Goal: Complete application form

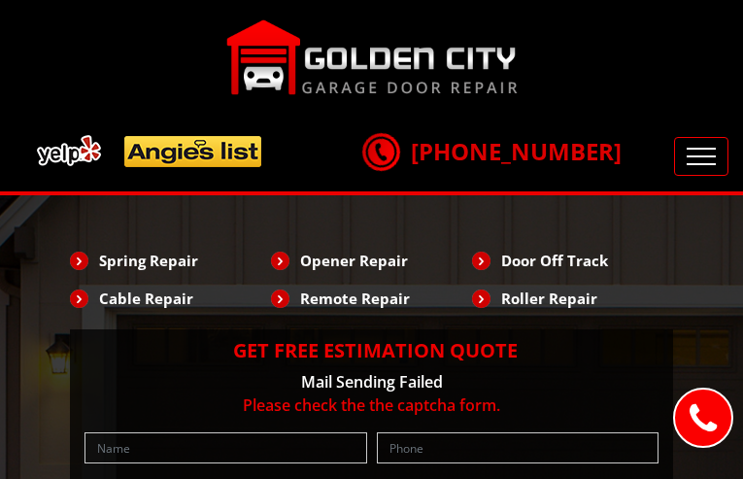
type input "WOsQfoKGePD"
type input "7858804700"
type input "[EMAIL_ADDRESS][DOMAIN_NAME]"
type input "ODfdBmAjfqLASB"
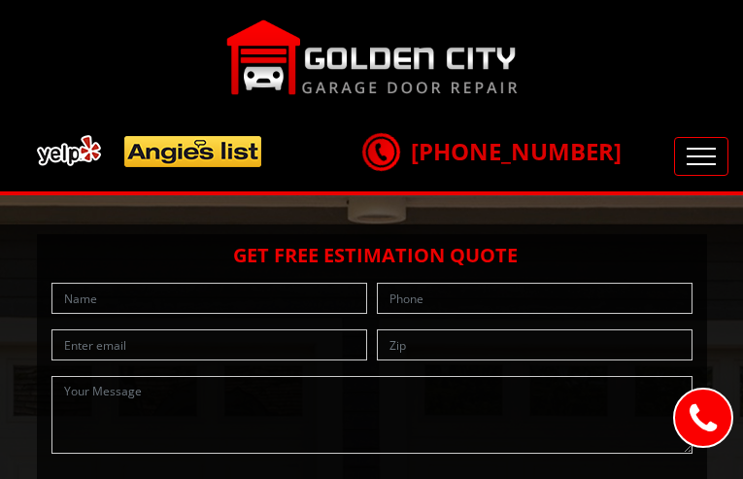
type input "FQfiWtSYphyjF"
type input "7079102604"
type input "[EMAIL_ADDRESS][DOMAIN_NAME]"
type input "QRPHuWzSULA"
